Goal: Transaction & Acquisition: Purchase product/service

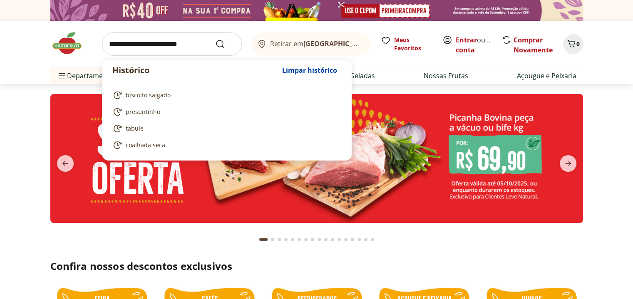
click at [114, 44] on input "search" at bounding box center [172, 43] width 140 height 23
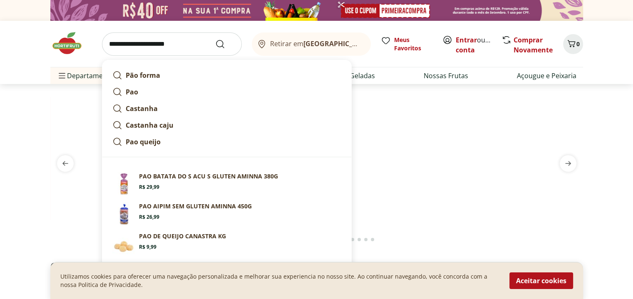
type input "**********"
click at [215, 39] on button "Submit Search" at bounding box center [225, 44] width 20 height 10
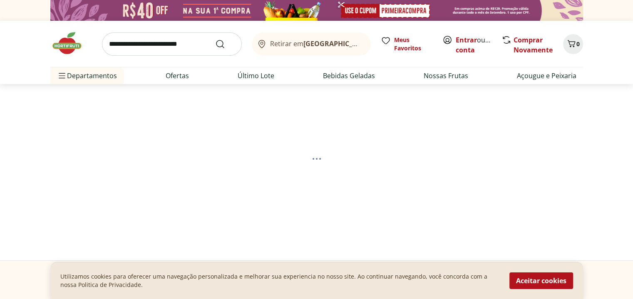
select select "**********"
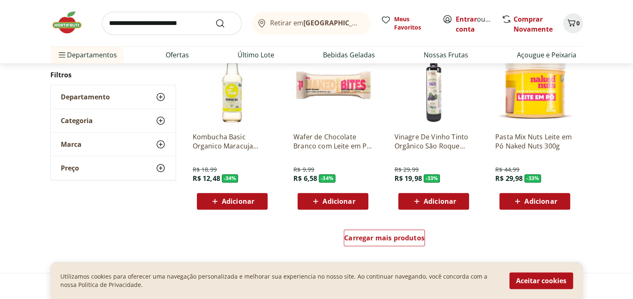
scroll to position [499, 0]
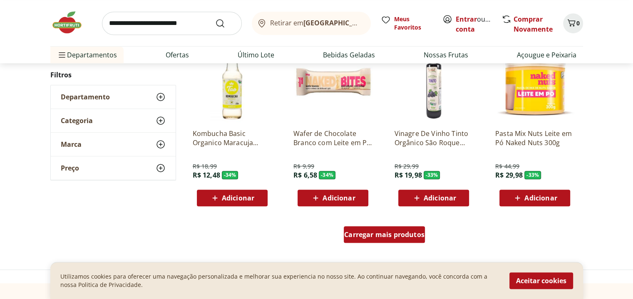
click at [372, 236] on span "Carregar mais produtos" at bounding box center [384, 234] width 80 height 7
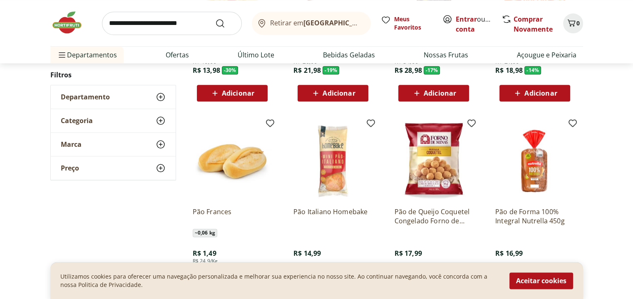
scroll to position [1040, 0]
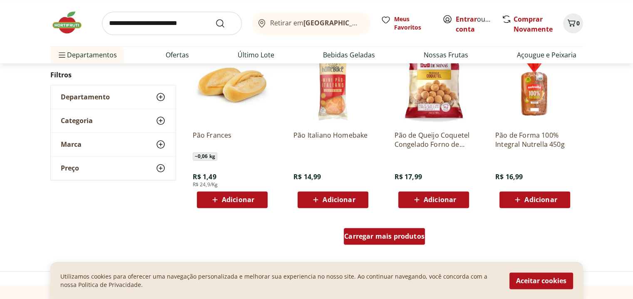
click at [377, 238] on span "Carregar mais produtos" at bounding box center [384, 236] width 80 height 7
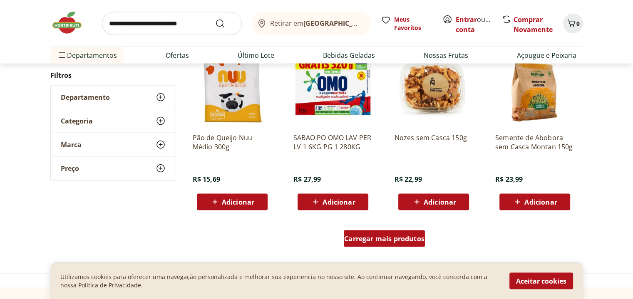
scroll to position [1581, 0]
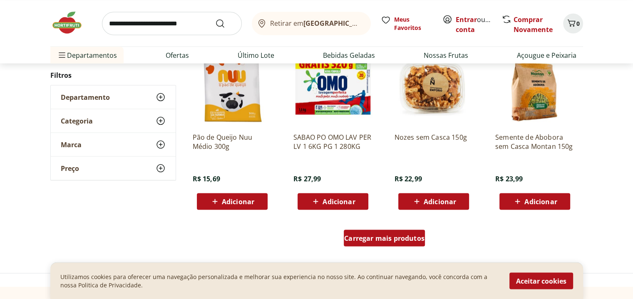
click at [377, 238] on span "Carregar mais produtos" at bounding box center [384, 238] width 80 height 7
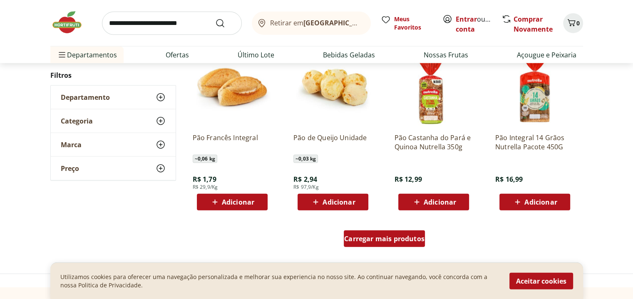
scroll to position [2122, 0]
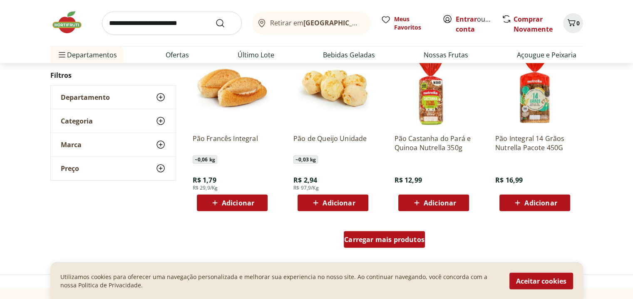
click at [394, 239] on span "Carregar mais produtos" at bounding box center [384, 239] width 80 height 7
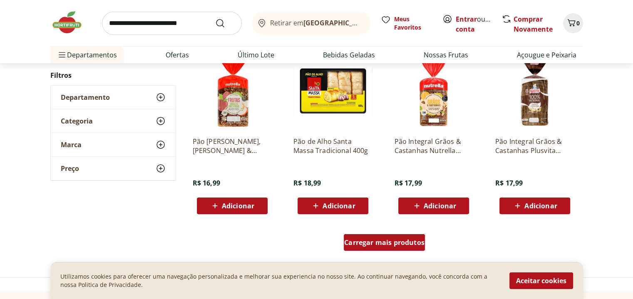
scroll to position [2663, 0]
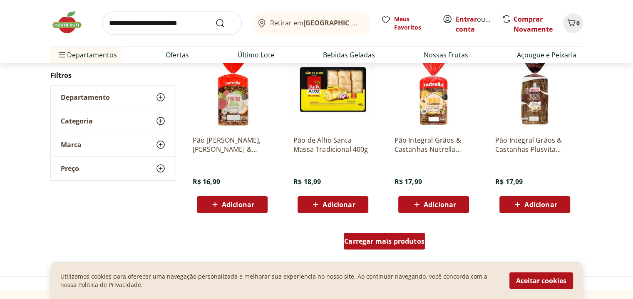
click at [391, 246] on div "Carregar mais produtos" at bounding box center [384, 241] width 81 height 17
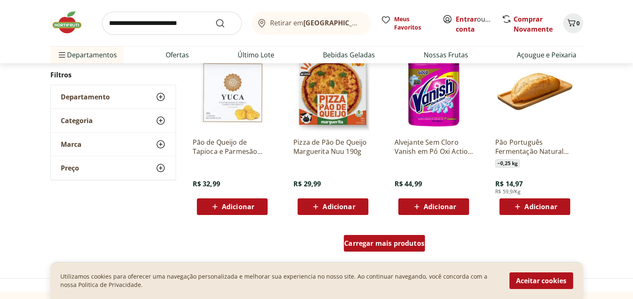
scroll to position [3204, 0]
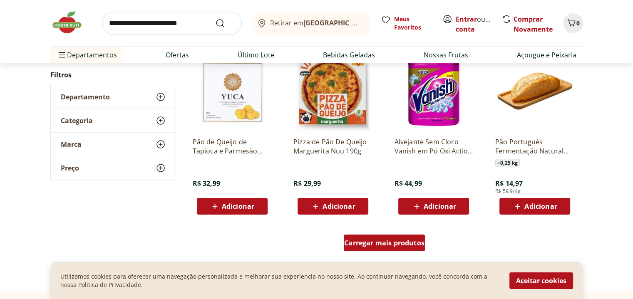
click at [391, 246] on span "Carregar mais produtos" at bounding box center [384, 243] width 80 height 7
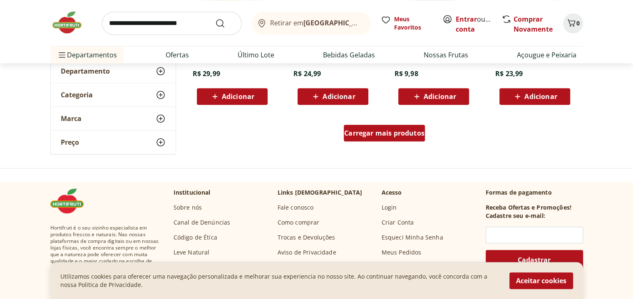
scroll to position [3870, 0]
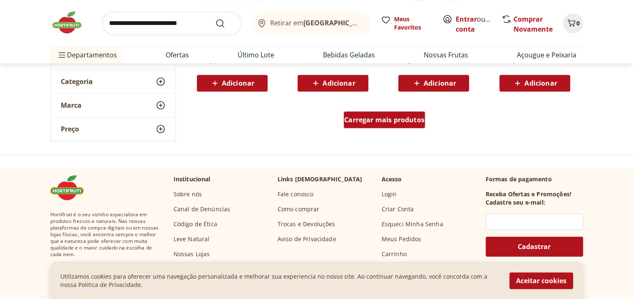
click at [399, 118] on span "Carregar mais produtos" at bounding box center [384, 120] width 80 height 7
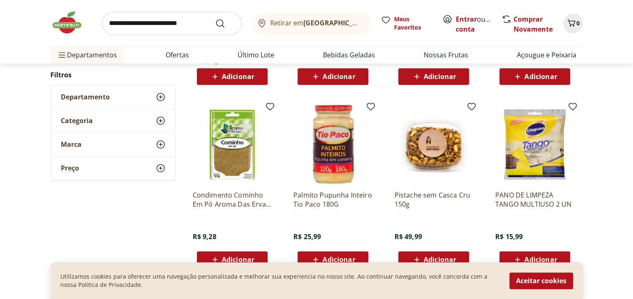
scroll to position [4327, 0]
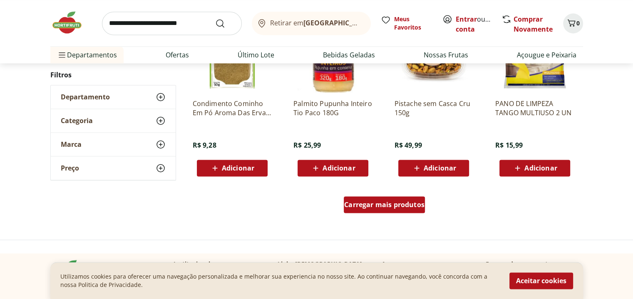
click at [395, 202] on span "Carregar mais produtos" at bounding box center [384, 204] width 80 height 7
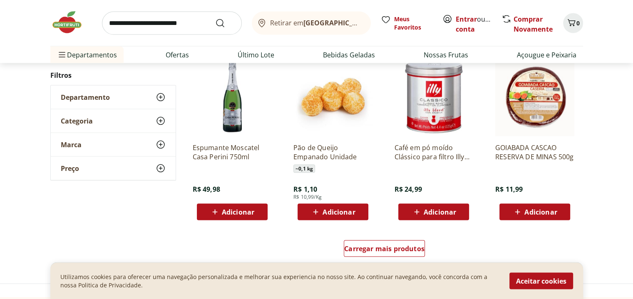
scroll to position [4827, 0]
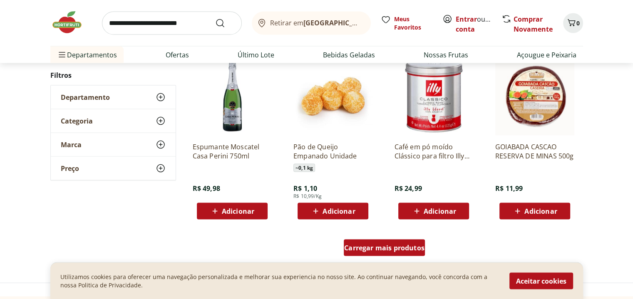
click at [392, 245] on span "Carregar mais produtos" at bounding box center [384, 248] width 80 height 7
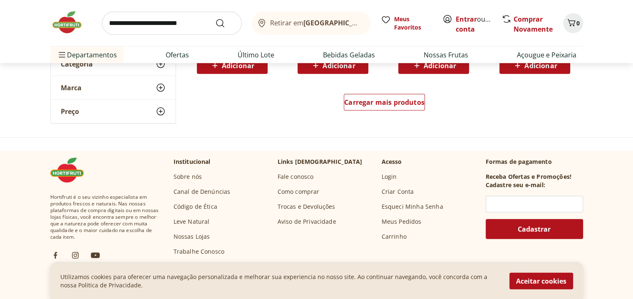
scroll to position [5534, 0]
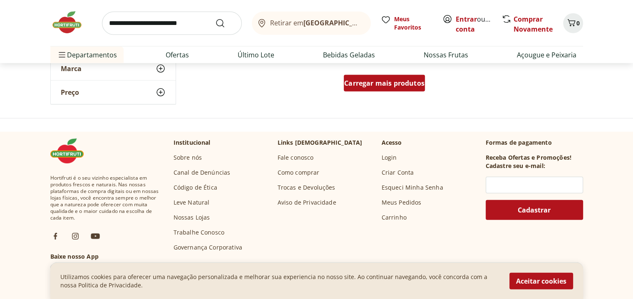
click at [393, 91] on link "Carregar mais produtos" at bounding box center [384, 85] width 81 height 20
